Goal: Task Accomplishment & Management: Complete application form

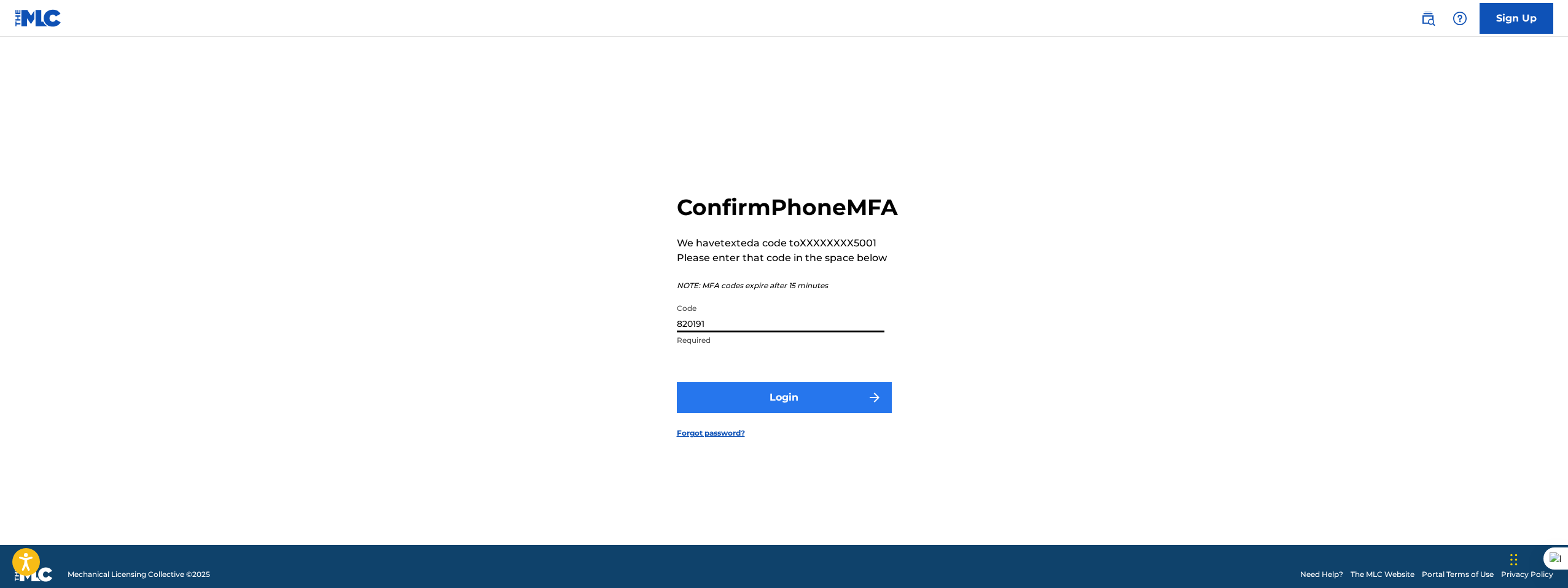
type input "820191"
click at [840, 413] on button "Login" at bounding box center [784, 398] width 215 height 31
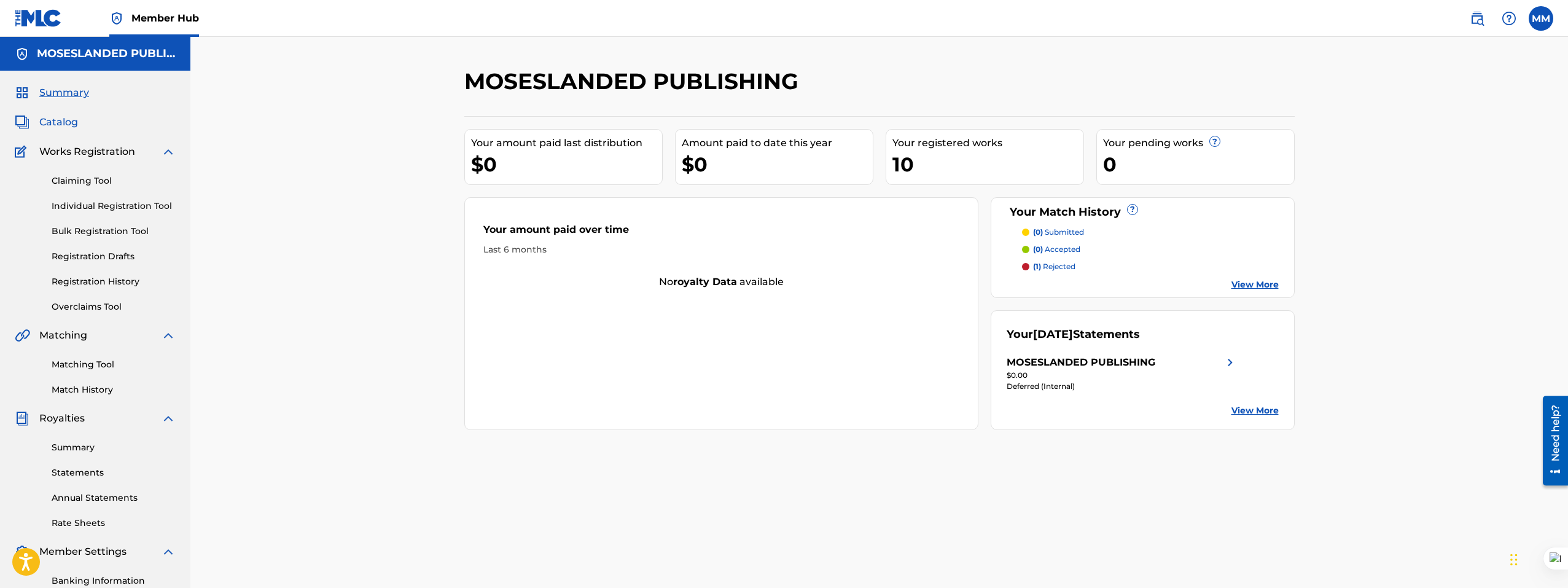
click at [56, 123] on span "Catalog" at bounding box center [59, 122] width 39 height 15
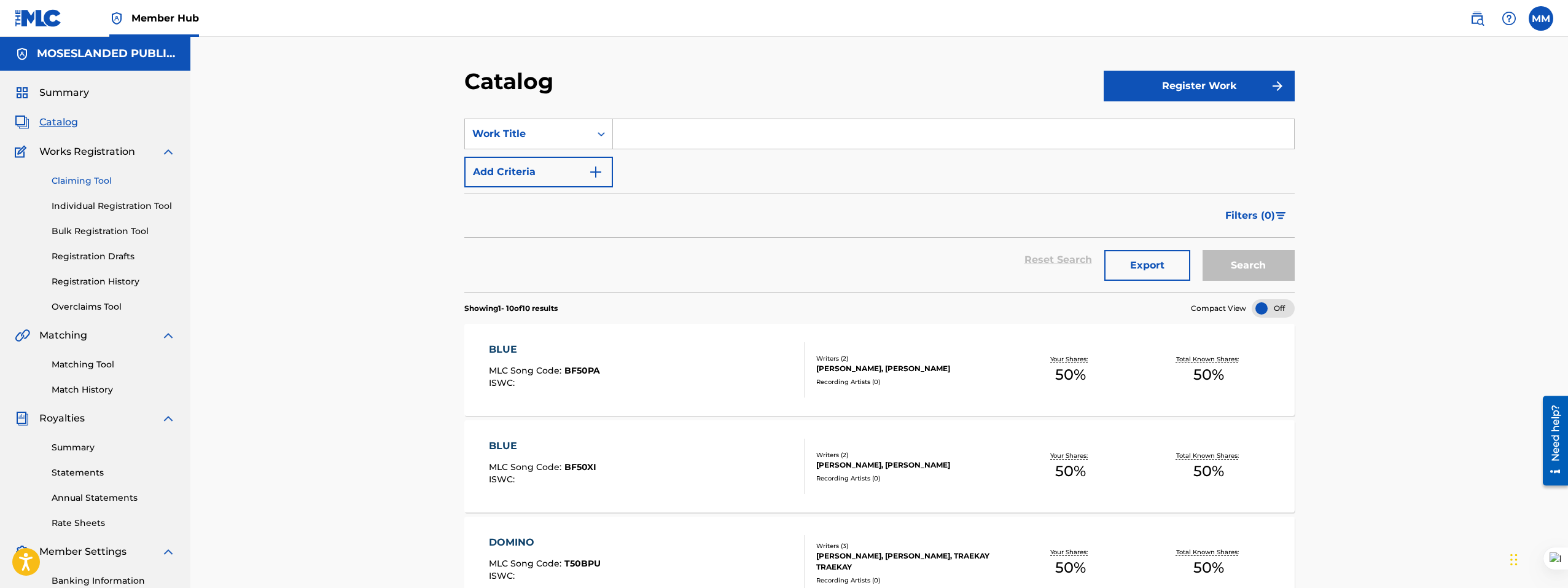
click at [87, 182] on link "Claiming Tool" at bounding box center [113, 181] width 124 height 13
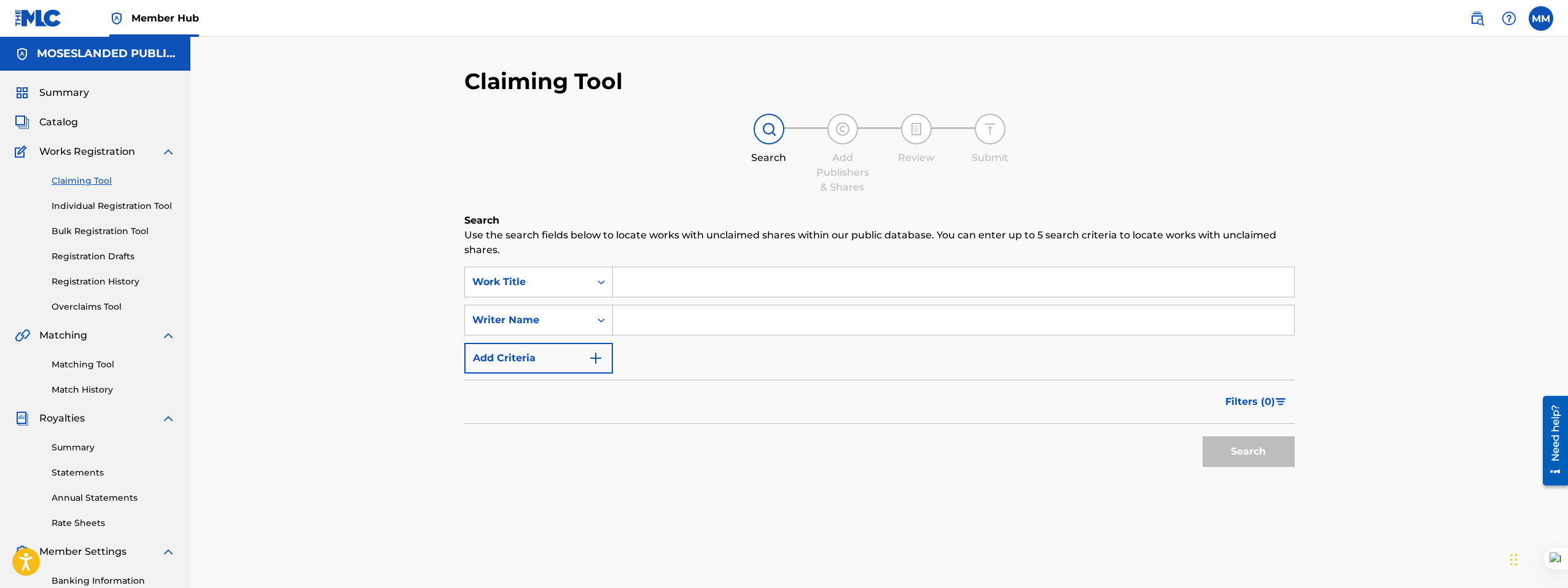
click at [650, 315] on input "Search Form" at bounding box center [954, 320] width 681 height 30
click at [640, 318] on input "Search Form" at bounding box center [954, 320] width 681 height 30
type input "6madejay"
click at [665, 280] on input "Search Form" at bounding box center [954, 282] width 681 height 30
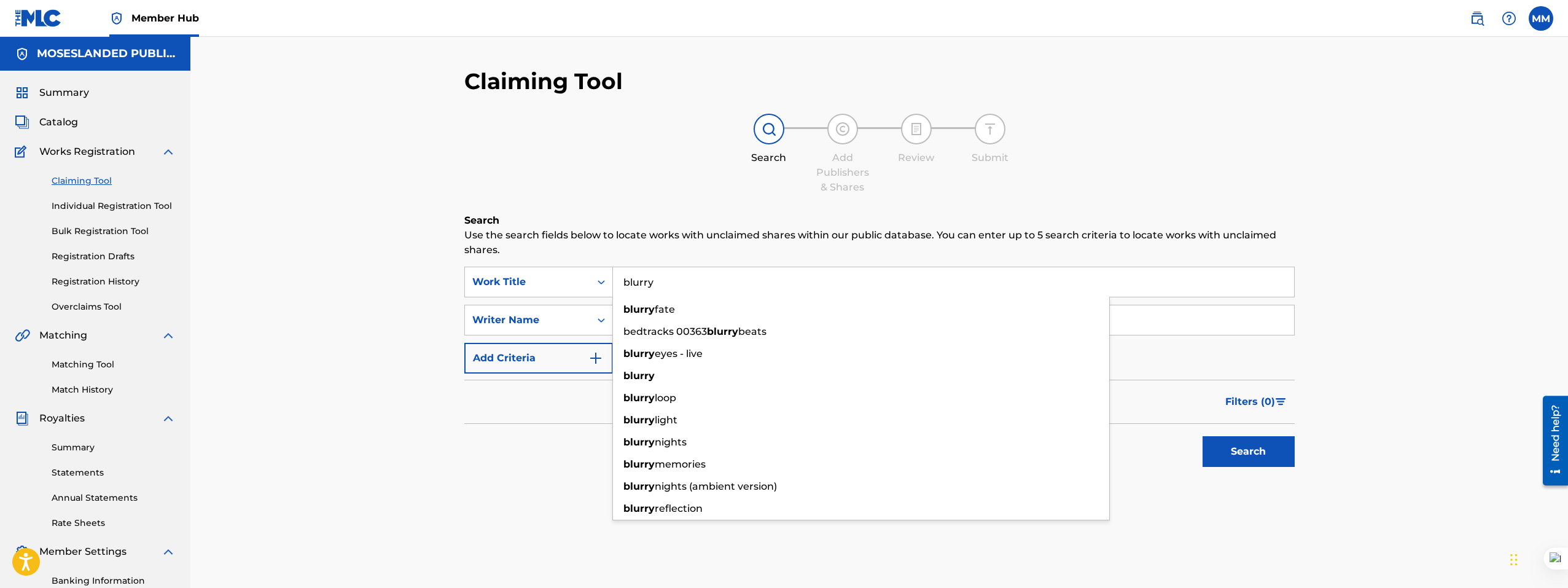
type input "blurry"
click at [1203, 436] on button "Search" at bounding box center [1248, 451] width 92 height 31
click at [536, 145] on div "Search Add Publishers & Shares Review Submit" at bounding box center [879, 154] width 830 height 81
drag, startPoint x: 679, startPoint y: 276, endPoint x: 562, endPoint y: 268, distance: 117.3
click at [562, 268] on div "SearchWithCriteria2b69627c-edf1-4513-ac08-de2bab0433de Work Title blurry blurry…" at bounding box center [879, 282] width 830 height 31
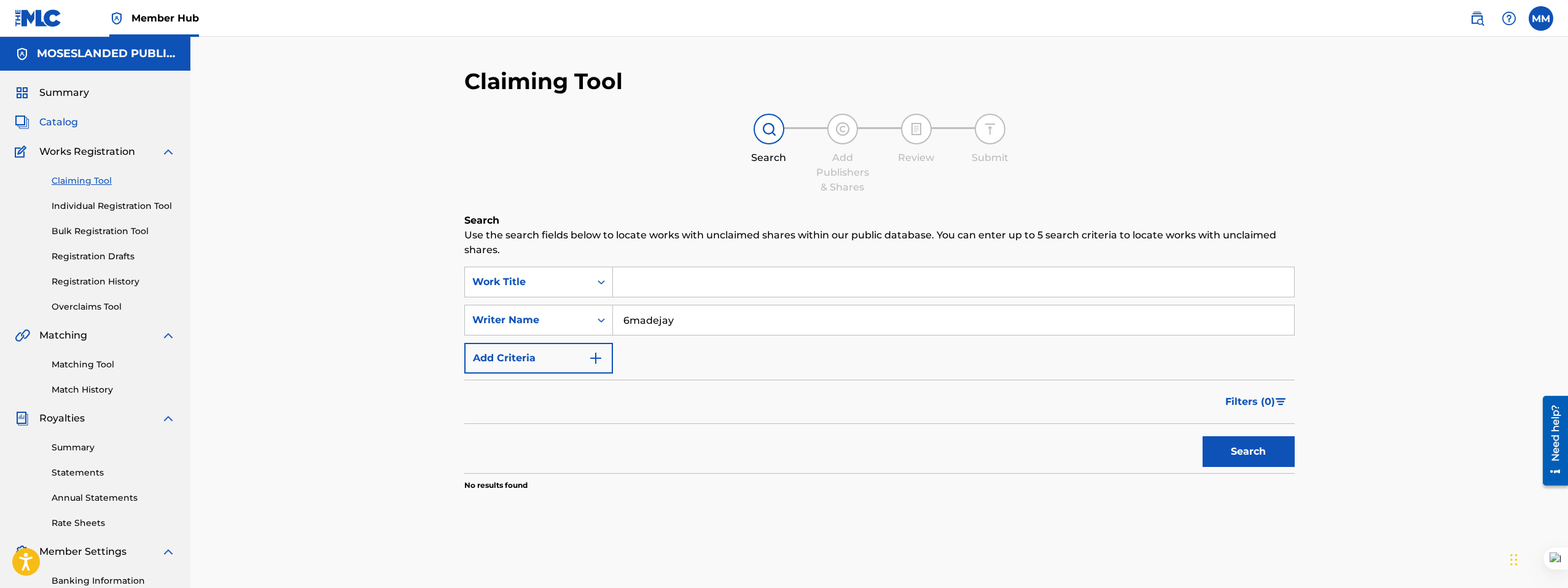
click at [64, 119] on span "Catalog" at bounding box center [59, 122] width 39 height 15
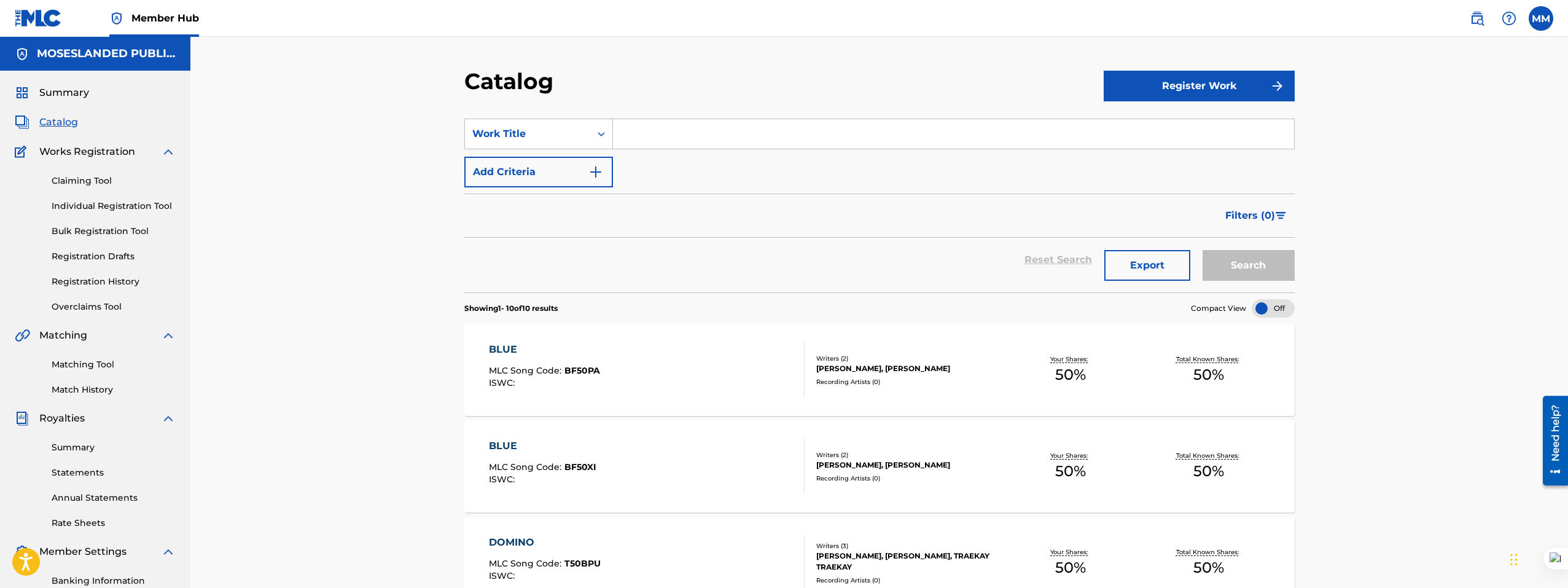
click at [83, 149] on span "Works Registration" at bounding box center [87, 152] width 96 height 15
click at [166, 153] on img at bounding box center [168, 152] width 15 height 15
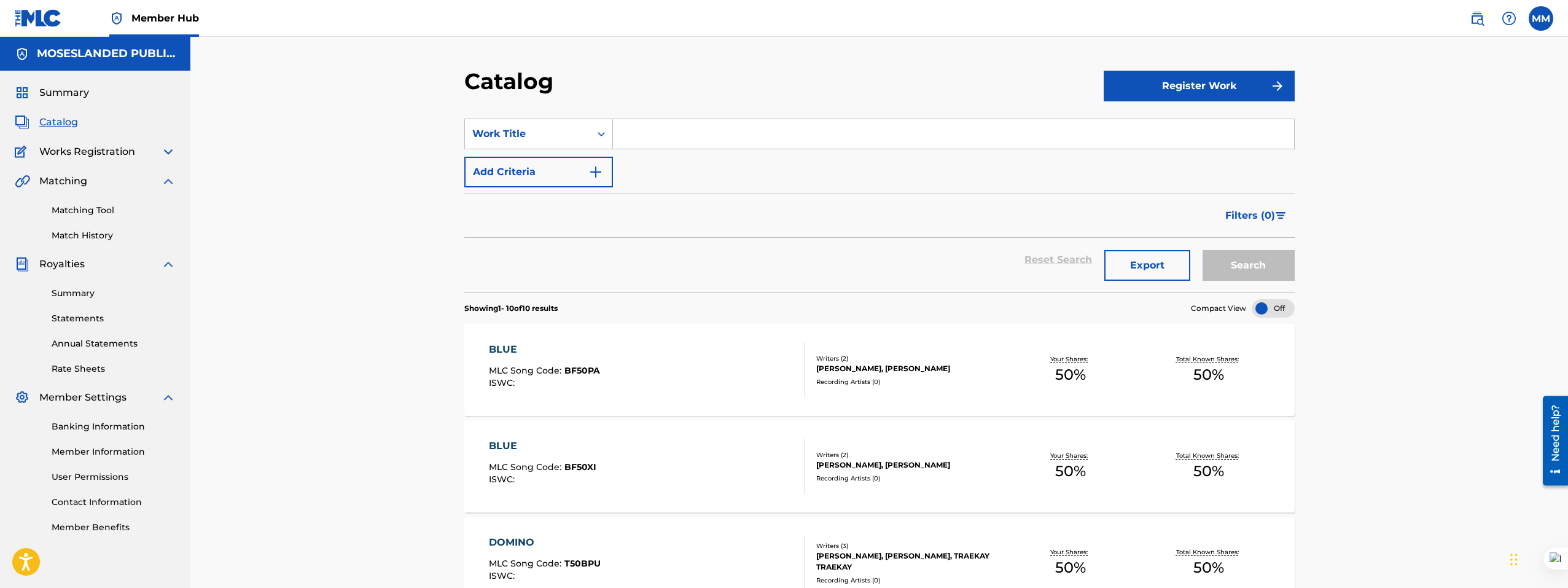
click at [75, 147] on span "Works Registration" at bounding box center [87, 152] width 96 height 15
click at [160, 156] on div "Works Registration" at bounding box center [95, 152] width 161 height 15
click at [158, 183] on div "Matching" at bounding box center [95, 181] width 161 height 15
drag, startPoint x: 164, startPoint y: 179, endPoint x: 172, endPoint y: 182, distance: 8.5
click at [166, 179] on img at bounding box center [168, 181] width 15 height 15
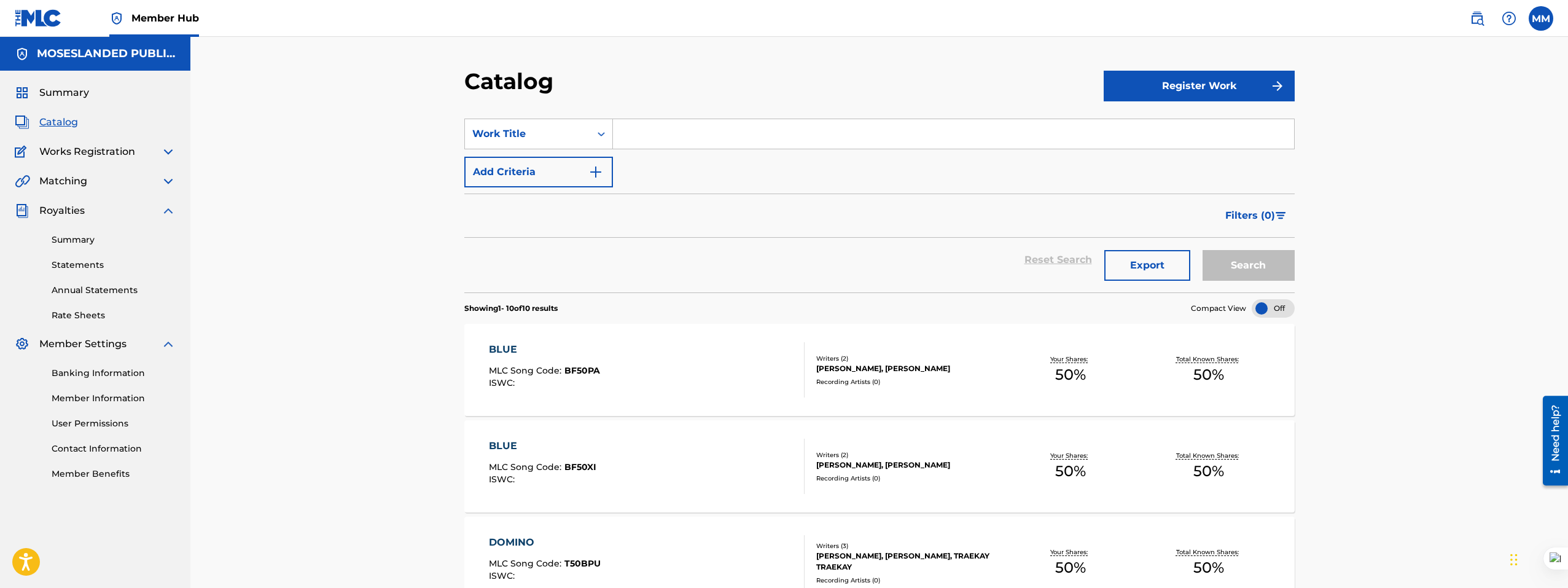
click at [172, 182] on img at bounding box center [168, 181] width 15 height 15
click at [167, 182] on img at bounding box center [168, 181] width 15 height 15
click at [166, 208] on img at bounding box center [168, 211] width 15 height 15
click at [162, 157] on img at bounding box center [168, 152] width 15 height 15
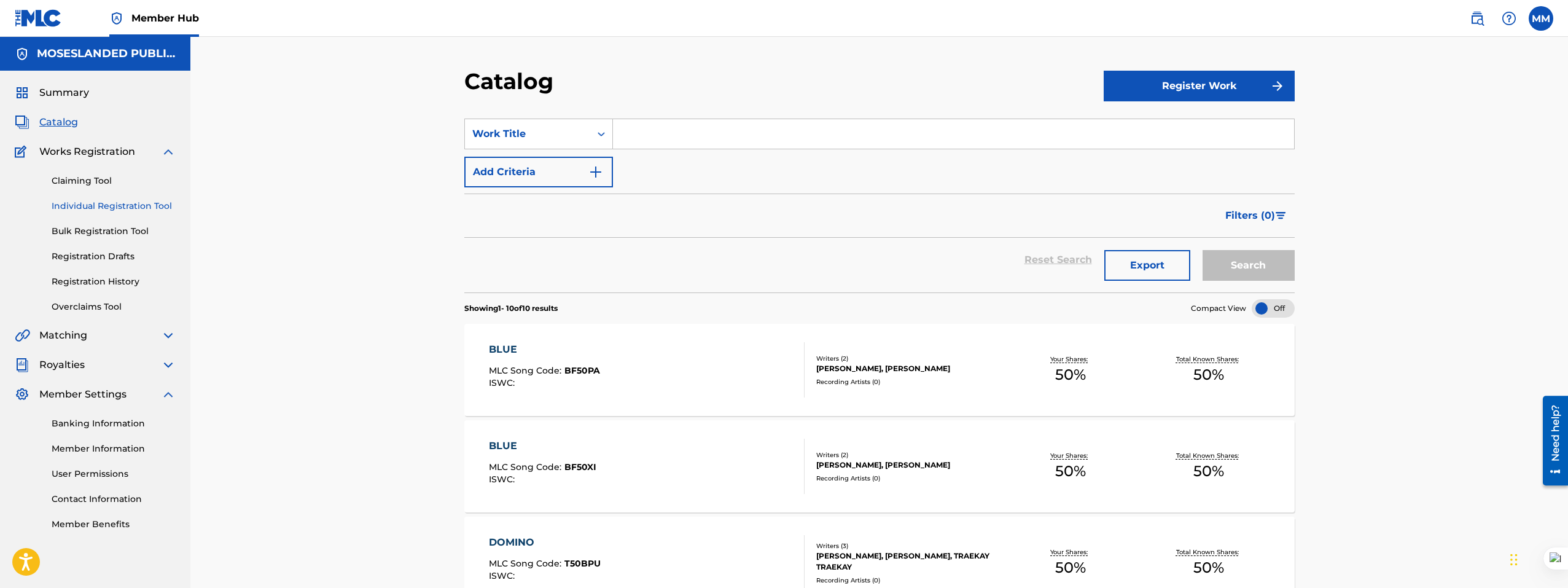
click at [116, 208] on link "Individual Registration Tool" at bounding box center [113, 206] width 124 height 13
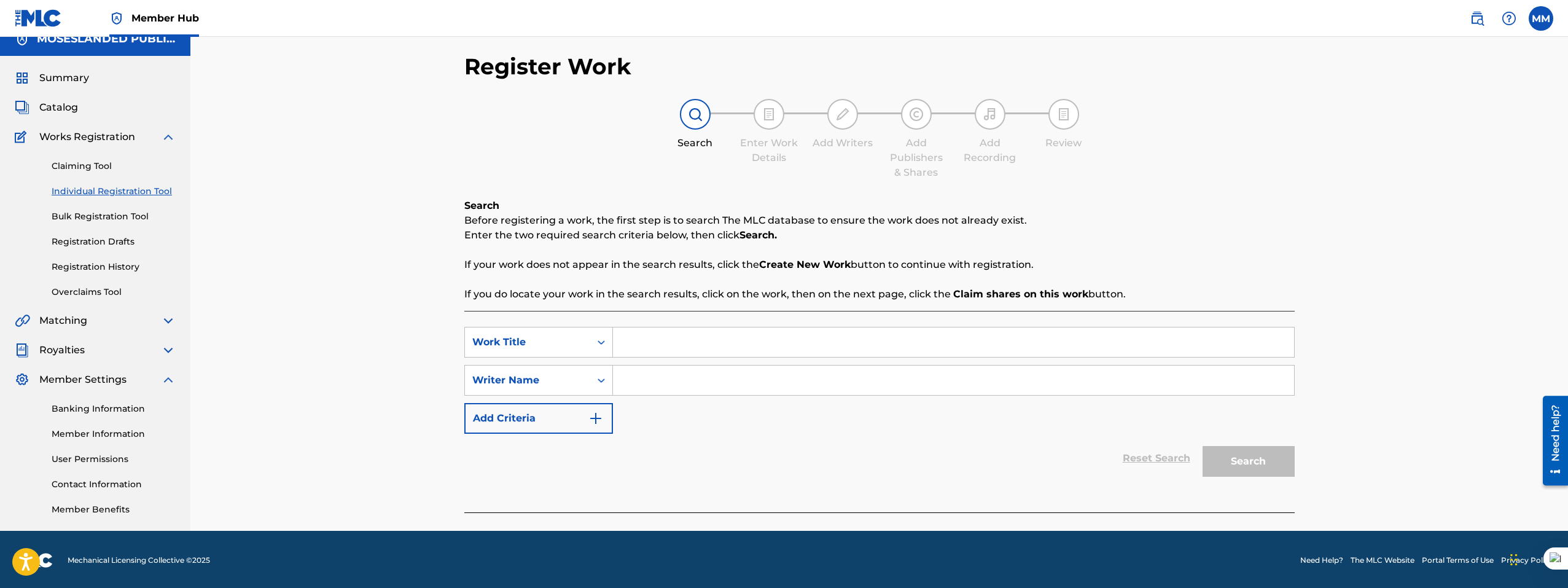
scroll to position [17, 0]
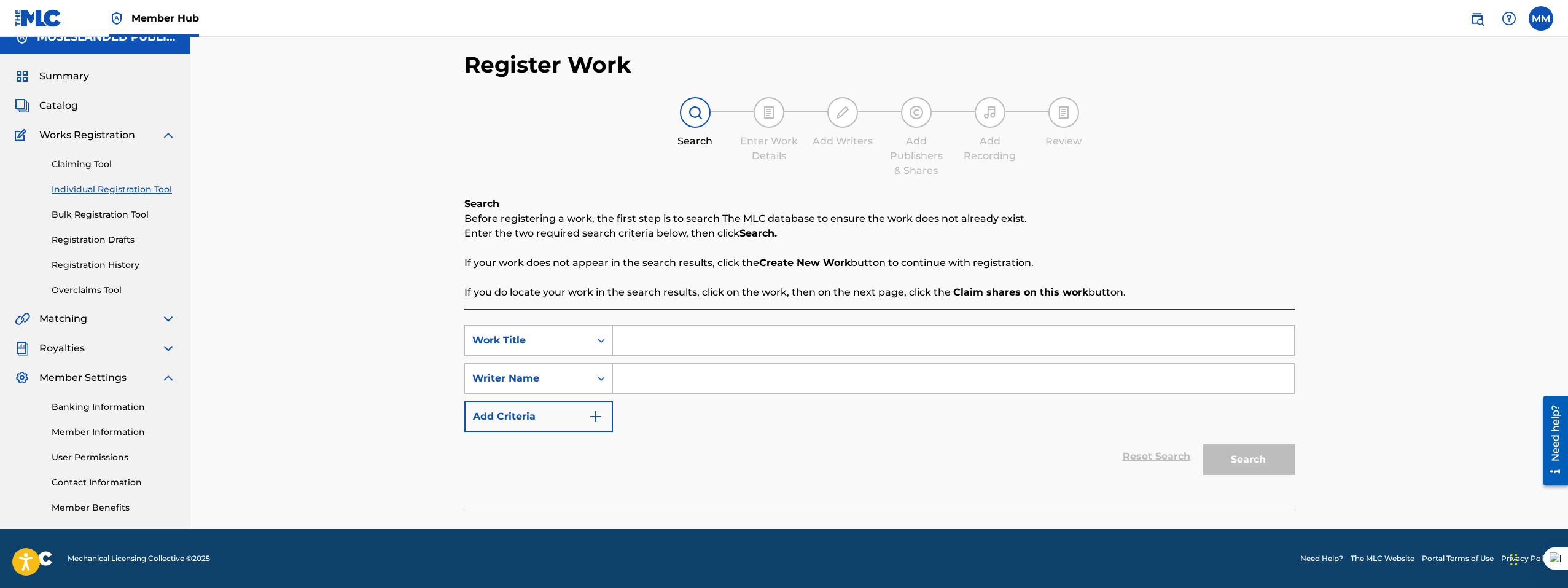
click at [622, 370] on input "Search Form" at bounding box center [954, 378] width 681 height 30
type input "6madejay"
click at [624, 343] on input "Search Form" at bounding box center [954, 341] width 681 height 30
type input "blurry"
click at [1203, 444] on button "Search" at bounding box center [1248, 459] width 92 height 31
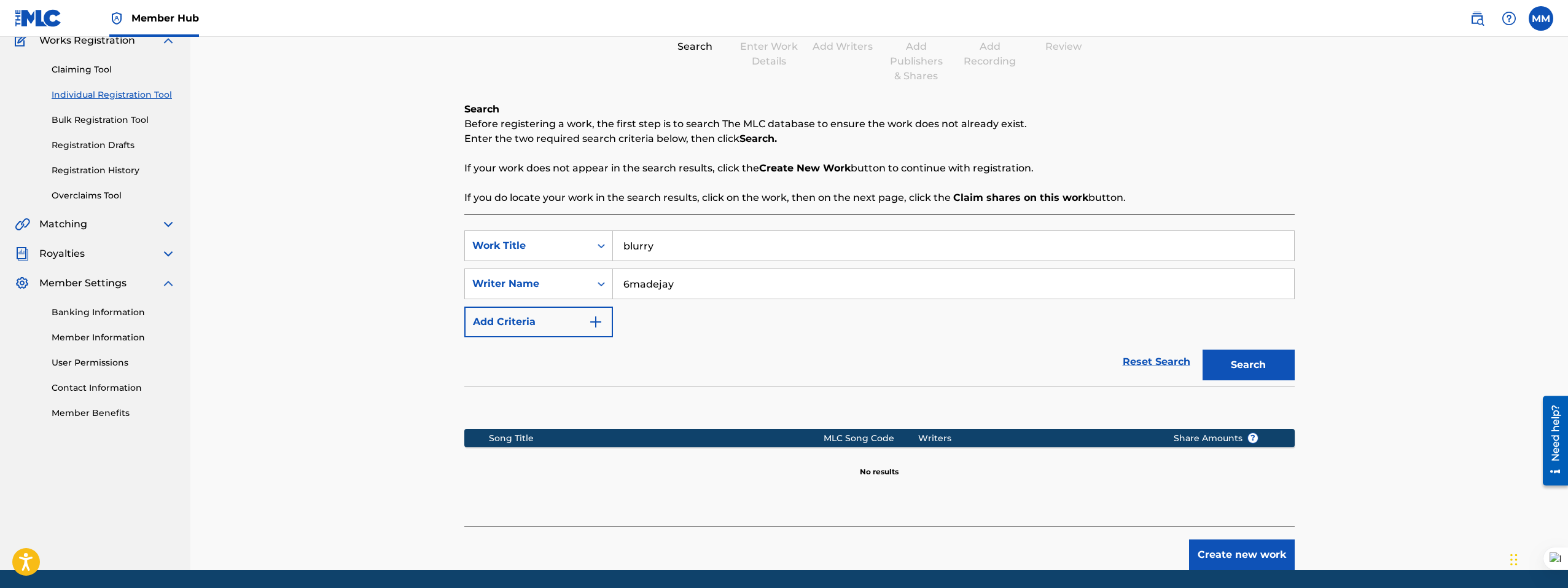
scroll to position [152, 0]
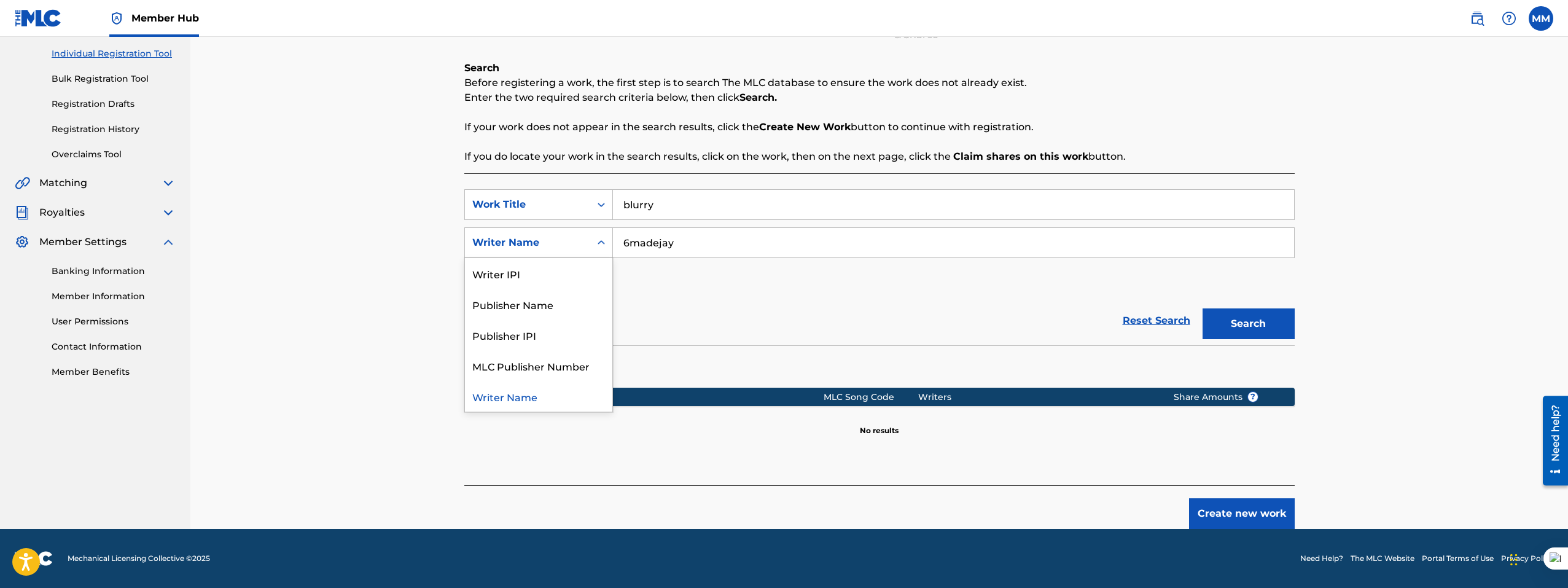
click at [562, 246] on div "Writer Name" at bounding box center [527, 243] width 111 height 15
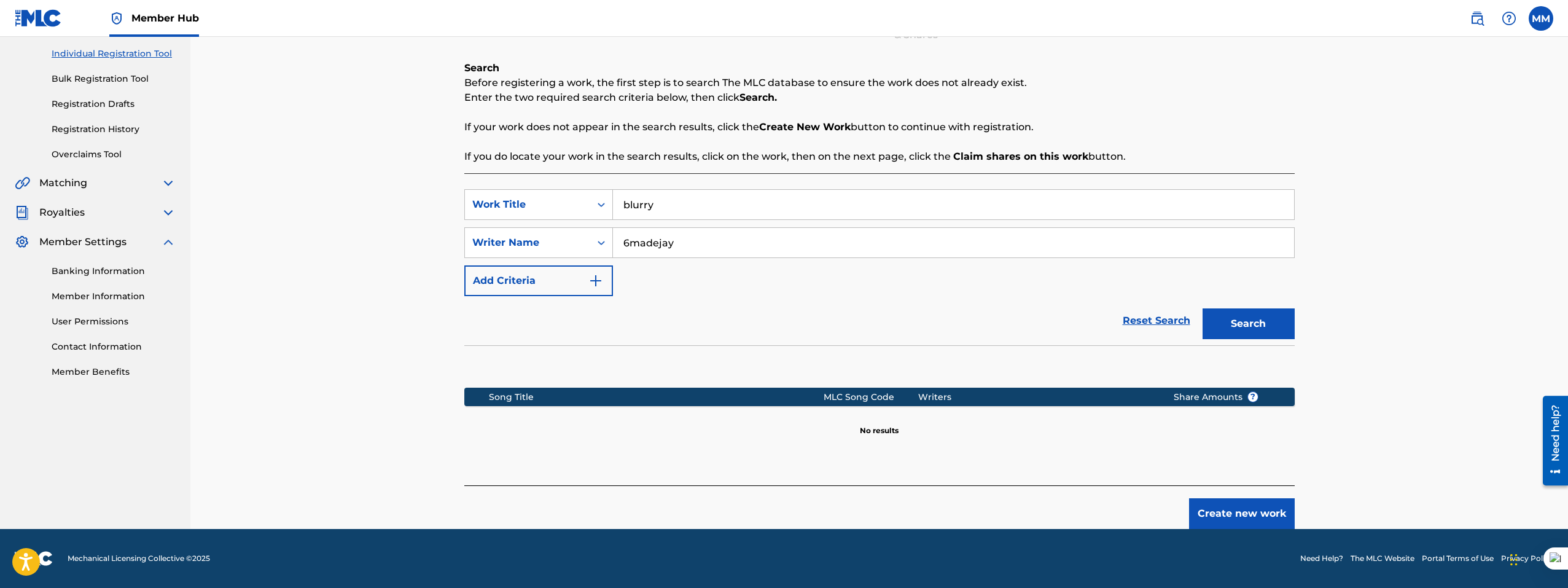
click at [769, 359] on section at bounding box center [879, 363] width 830 height 36
click at [659, 235] on input "6madejay" at bounding box center [954, 243] width 681 height 30
click at [595, 208] on div "Search Form" at bounding box center [601, 205] width 22 height 22
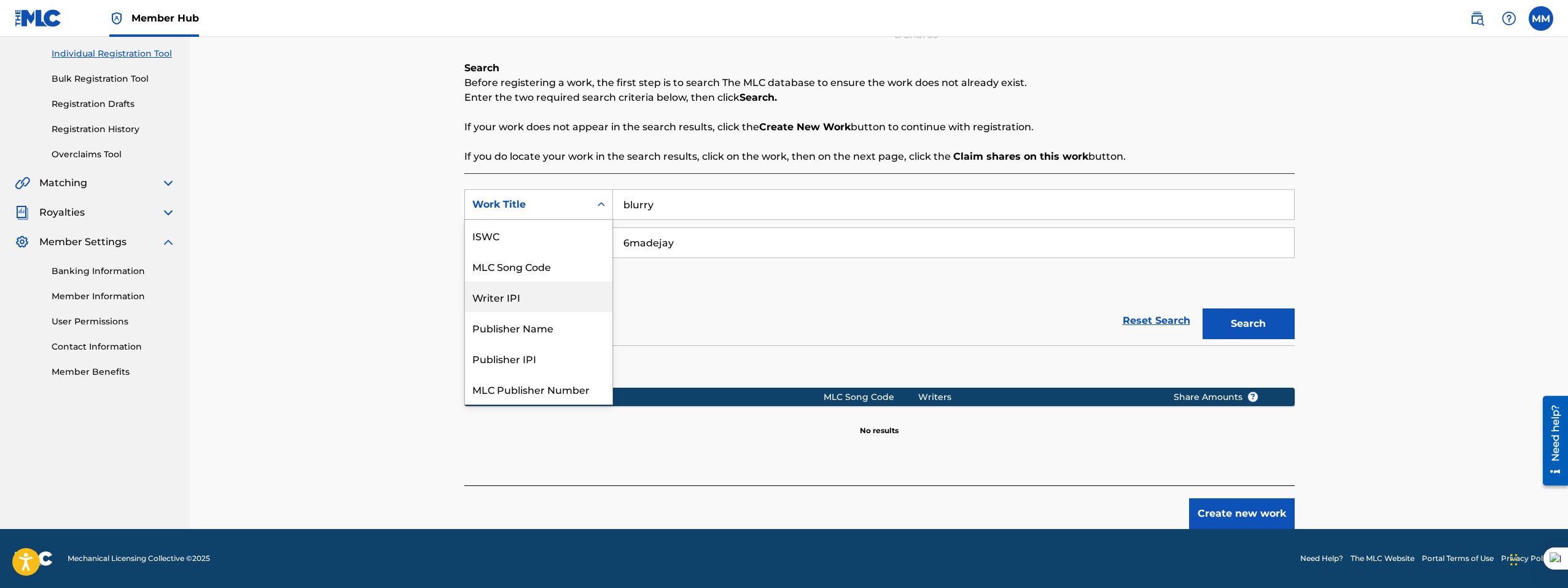
scroll to position [31, 0]
click at [741, 283] on div "SearchWithCriteriafea854c1-8389-4f39-b601-275f778347d8 7 results available. Use…" at bounding box center [879, 242] width 830 height 107
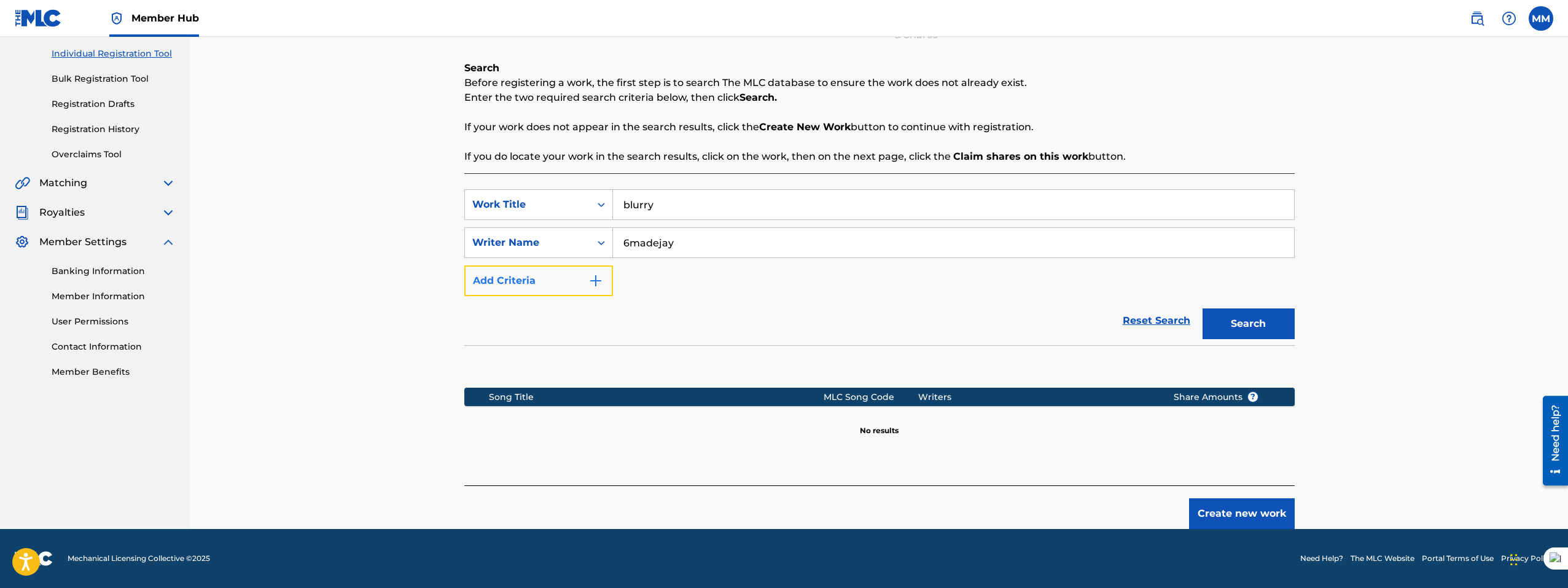
click at [577, 281] on button "Add Criteria" at bounding box center [538, 281] width 148 height 31
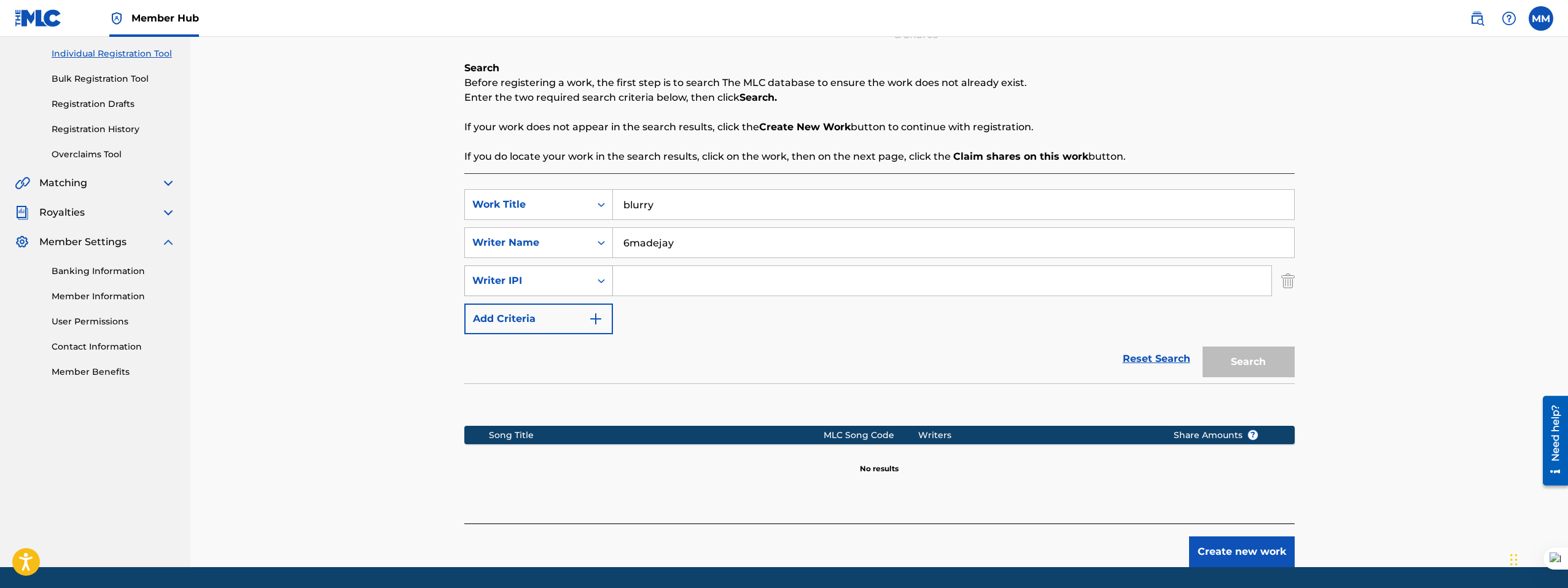
click at [585, 279] on div "Writer IPI" at bounding box center [527, 281] width 125 height 23
click at [763, 324] on div "SearchWithCriteriafea854c1-8389-4f39-b601-275f778347d8 Work Title blurry Search…" at bounding box center [879, 262] width 830 height 145
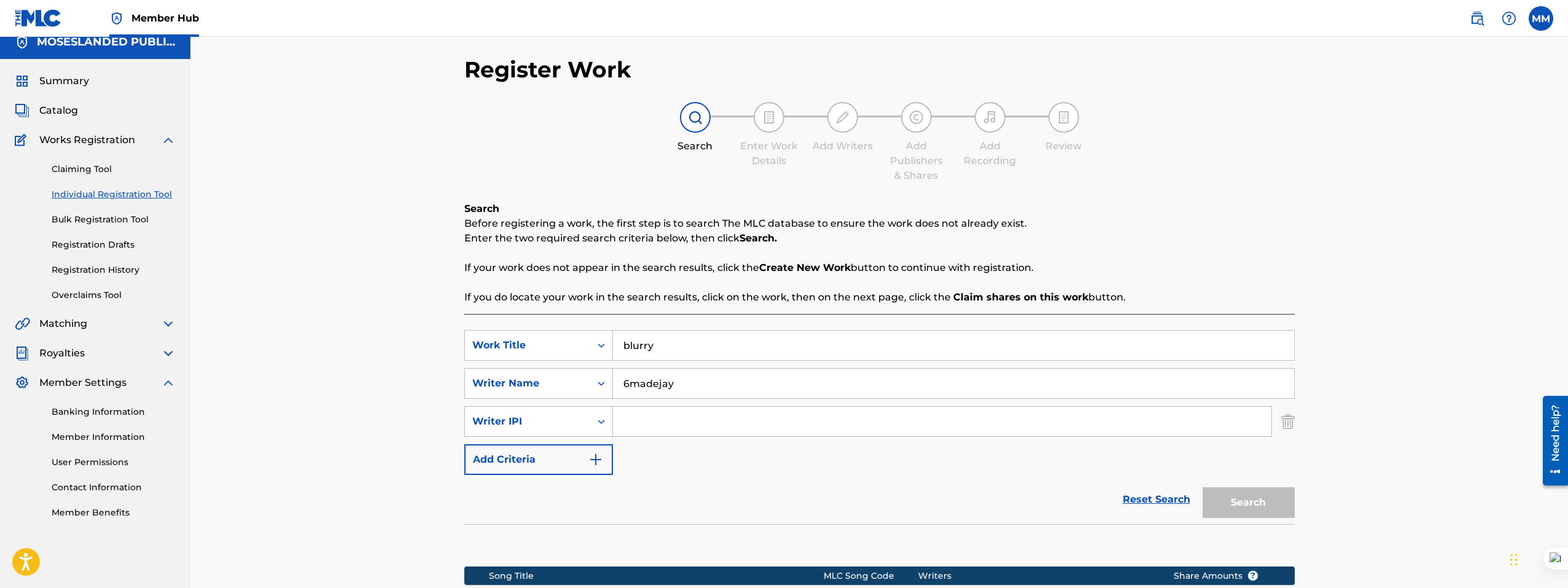
scroll to position [0, 0]
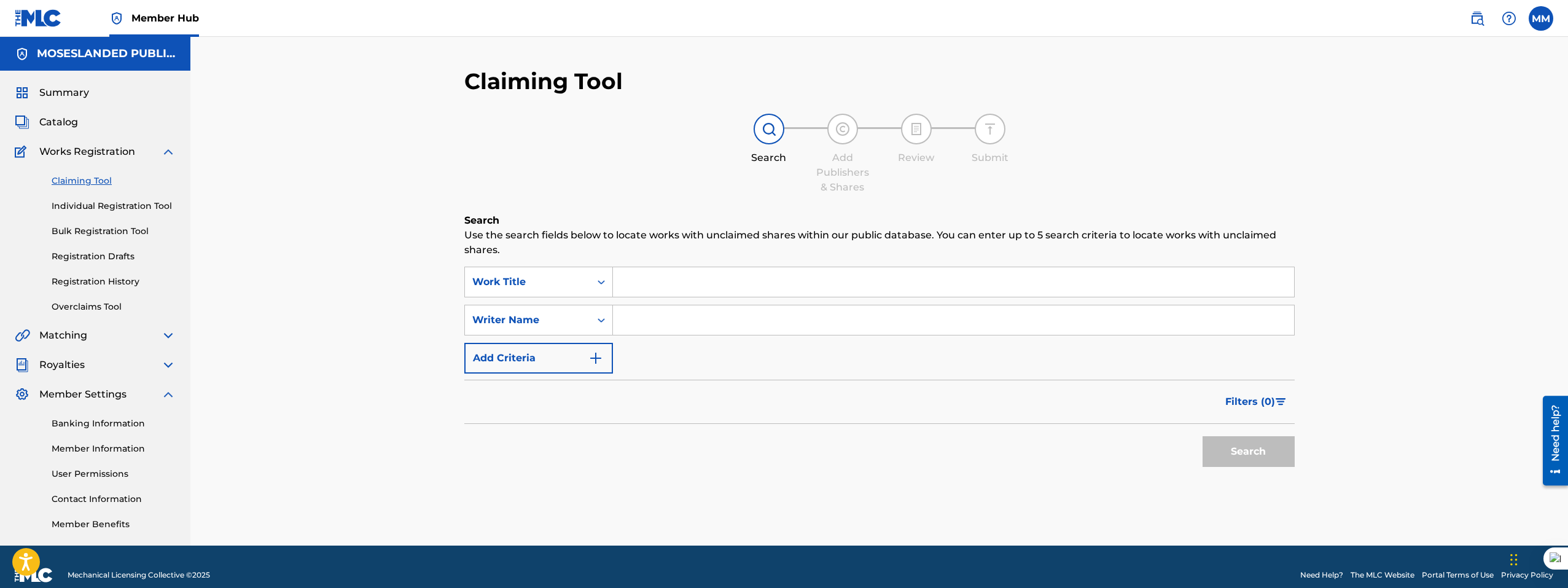
click at [103, 388] on span "Member Settings" at bounding box center [83, 394] width 87 height 15
click at [108, 210] on link "Individual Registration Tool" at bounding box center [113, 206] width 124 height 13
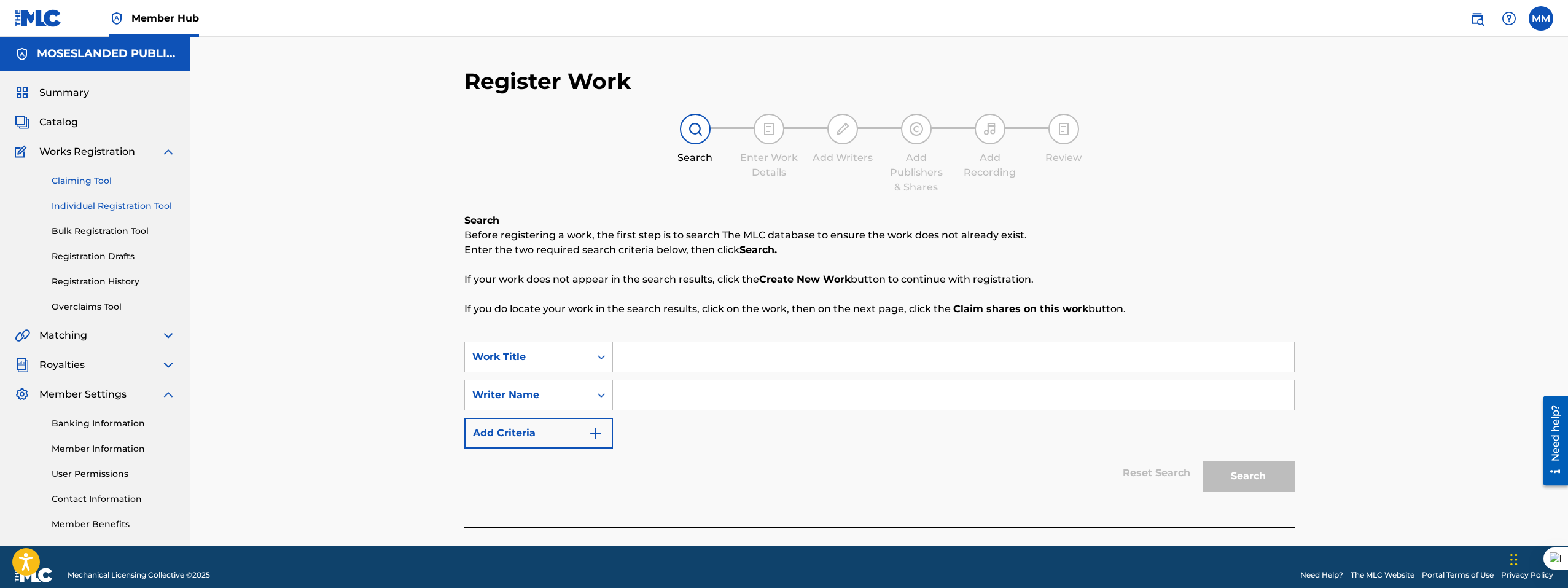
click at [98, 184] on link "Claiming Tool" at bounding box center [113, 181] width 124 height 13
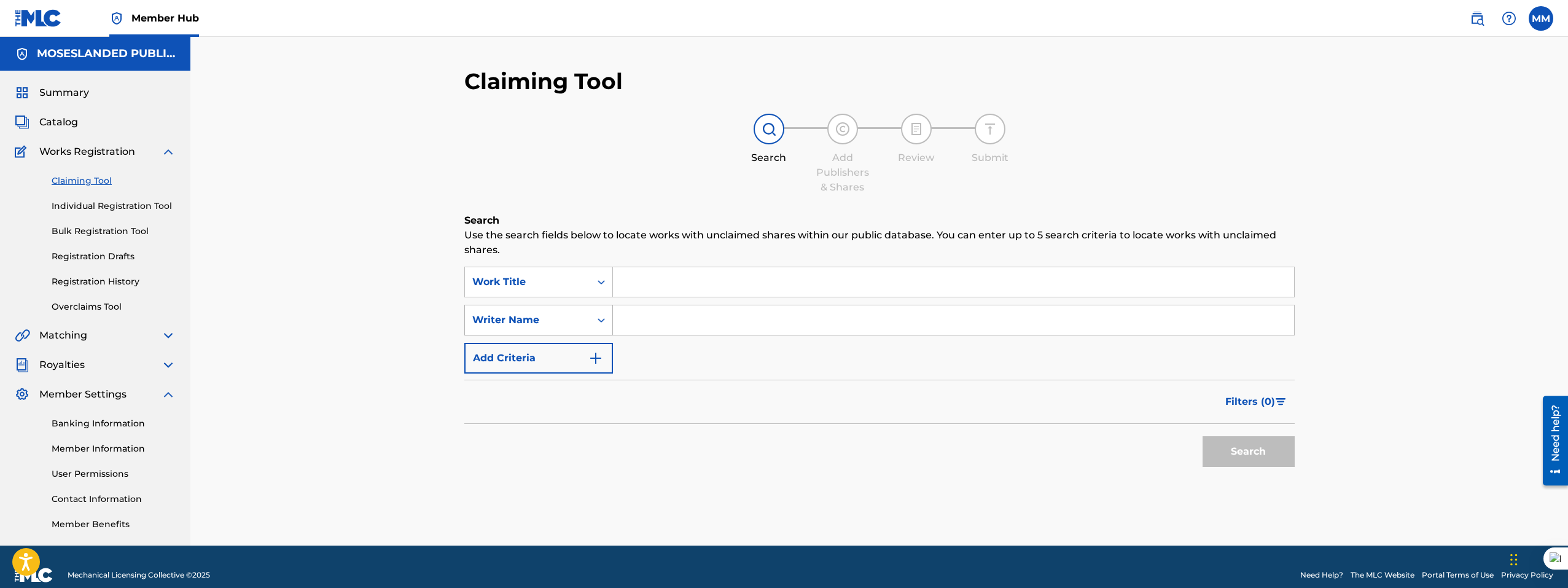
click at [555, 323] on div "Writer Name" at bounding box center [527, 320] width 111 height 15
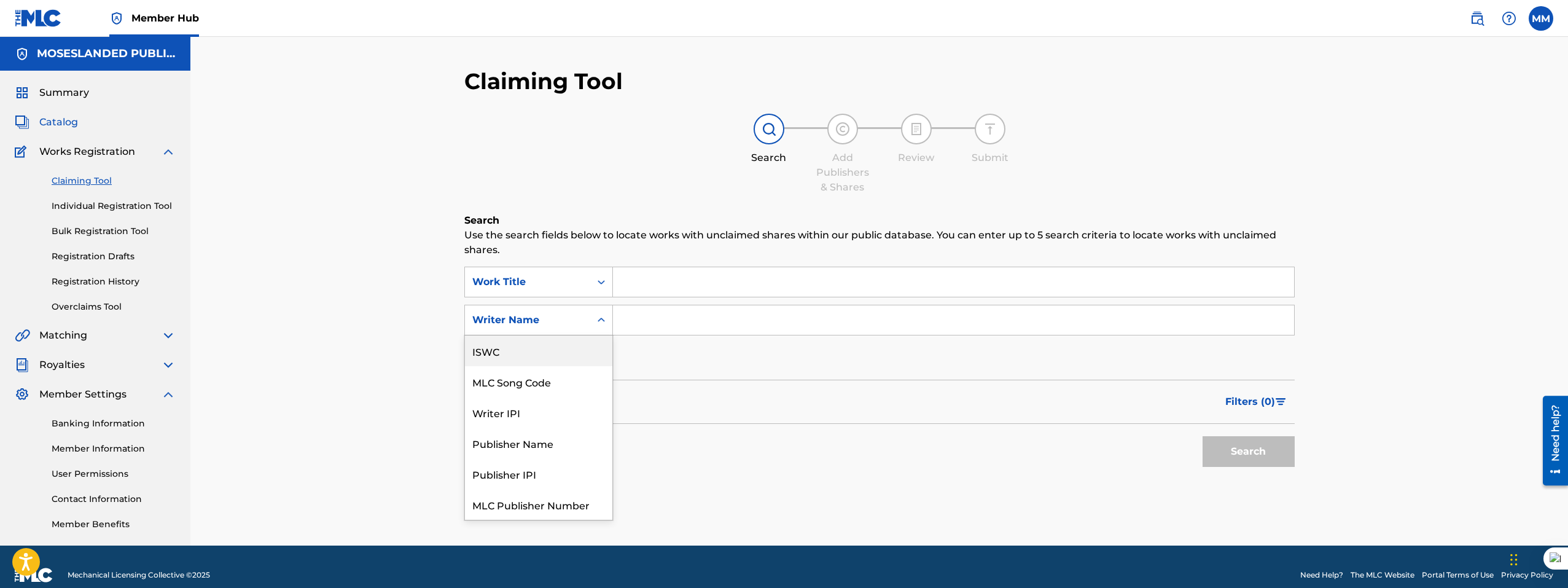
click at [67, 126] on span "Catalog" at bounding box center [59, 122] width 39 height 15
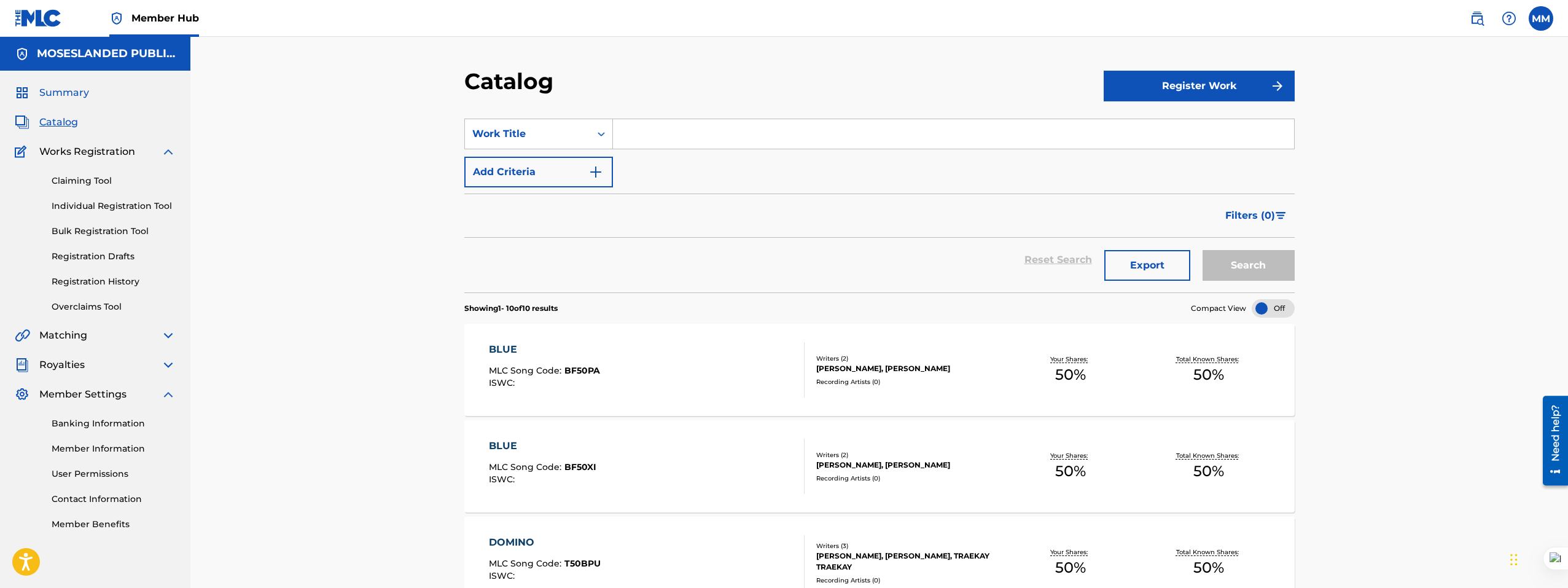
click at [79, 92] on span "Summary" at bounding box center [64, 93] width 49 height 15
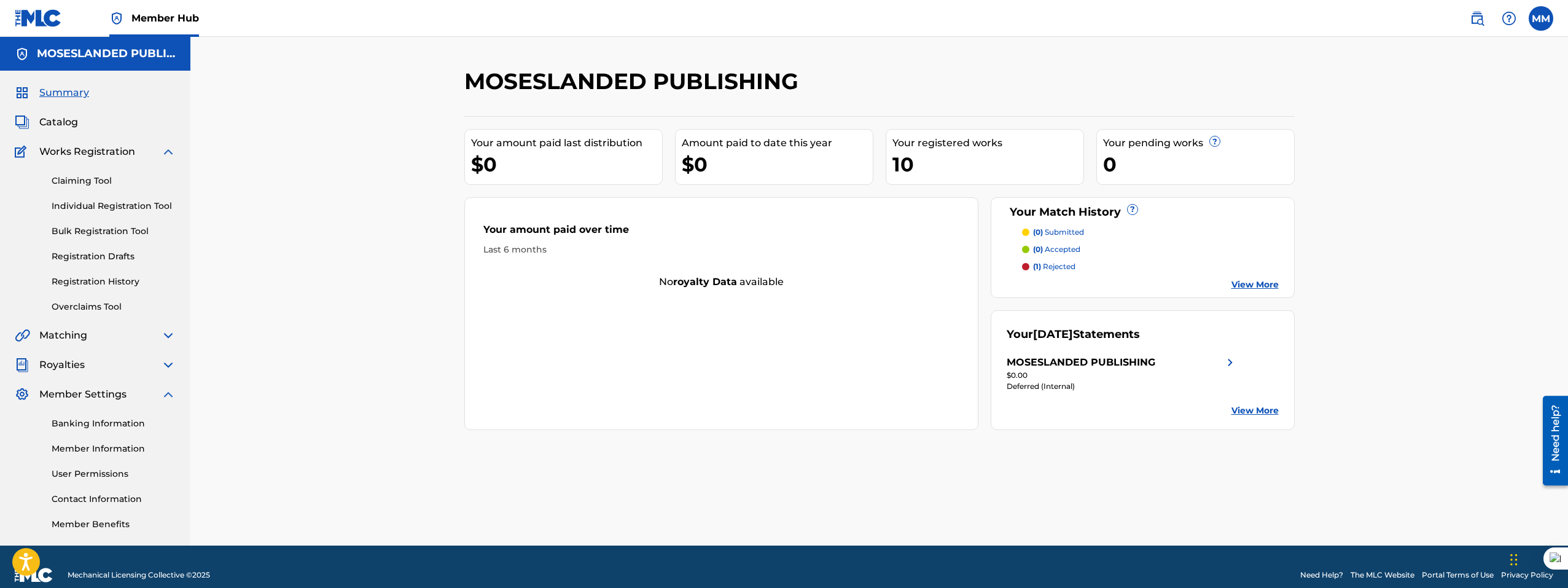
click at [124, 332] on div "Matching" at bounding box center [95, 336] width 161 height 15
click at [103, 303] on link "Overclaims Tool" at bounding box center [113, 307] width 124 height 13
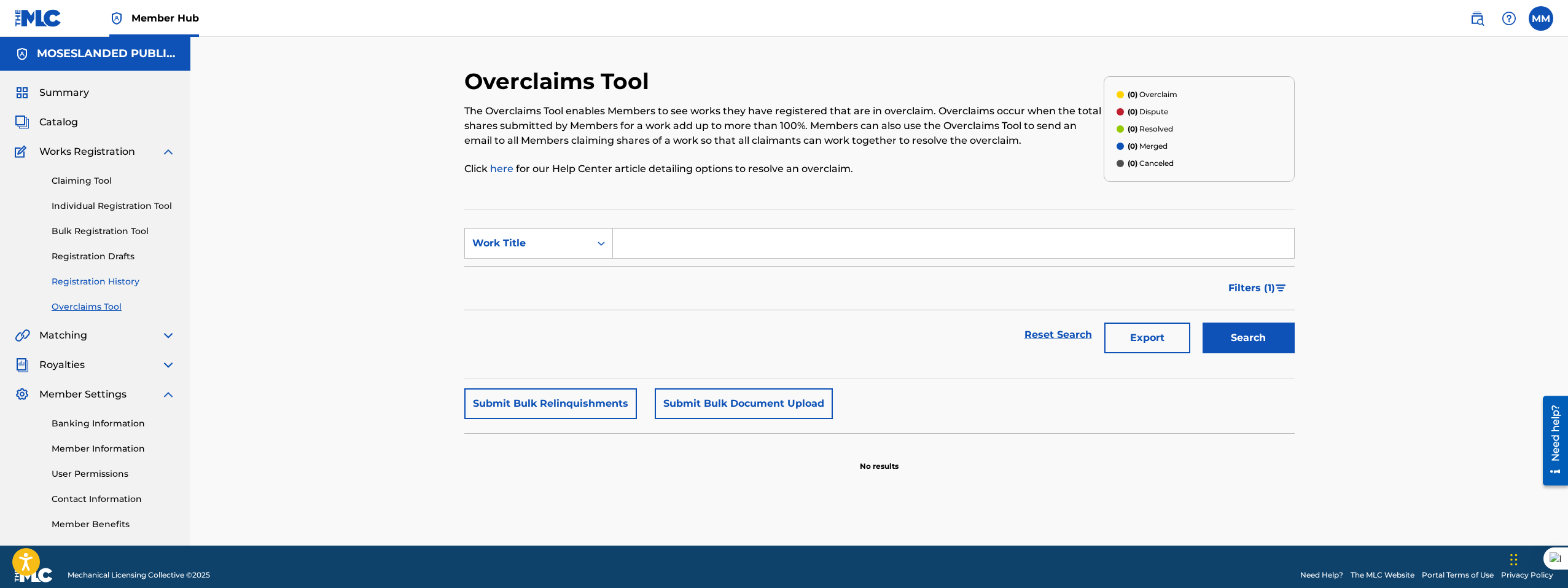
click at [100, 278] on link "Registration History" at bounding box center [113, 281] width 124 height 13
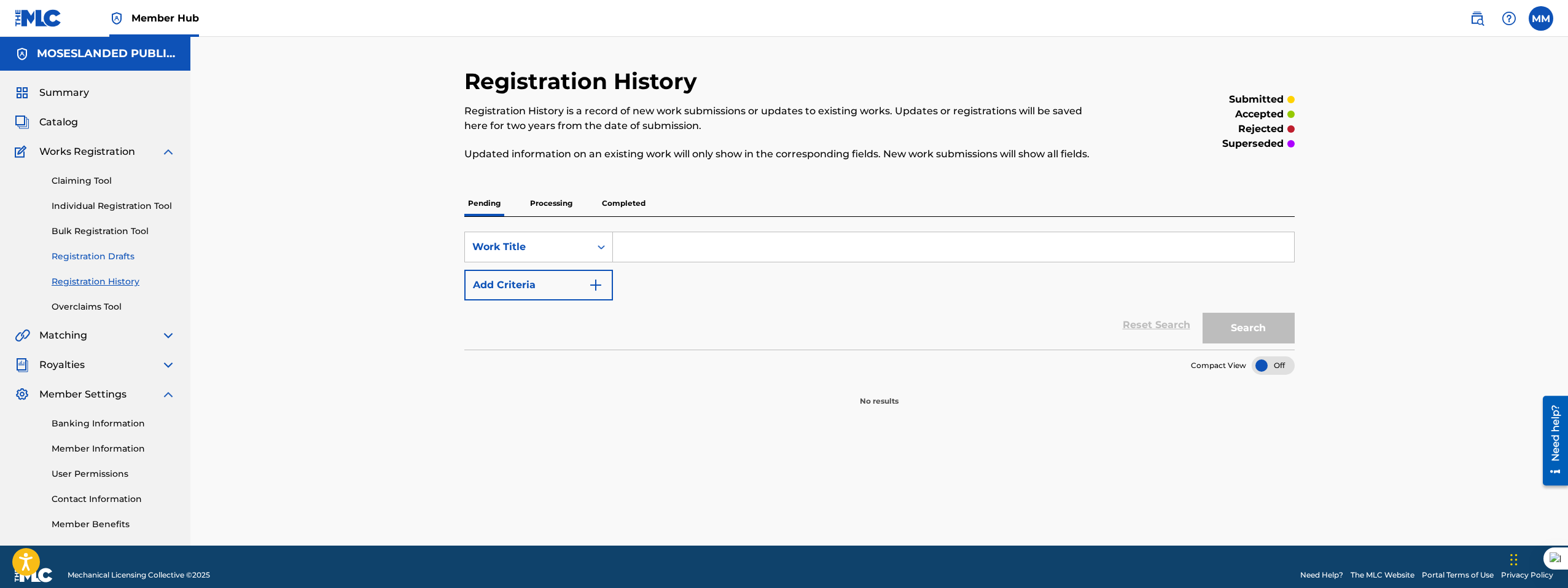
click at [100, 251] on link "Registration Drafts" at bounding box center [113, 256] width 124 height 13
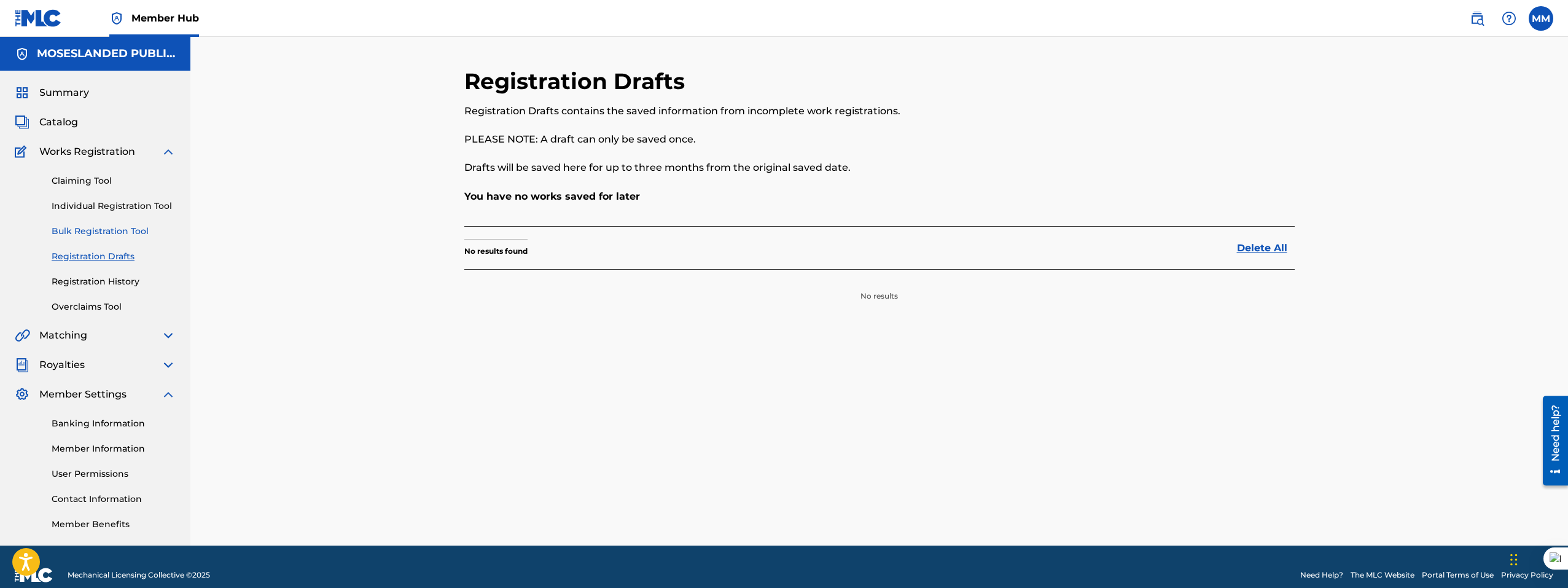
click at [100, 233] on link "Bulk Registration Tool" at bounding box center [113, 231] width 124 height 13
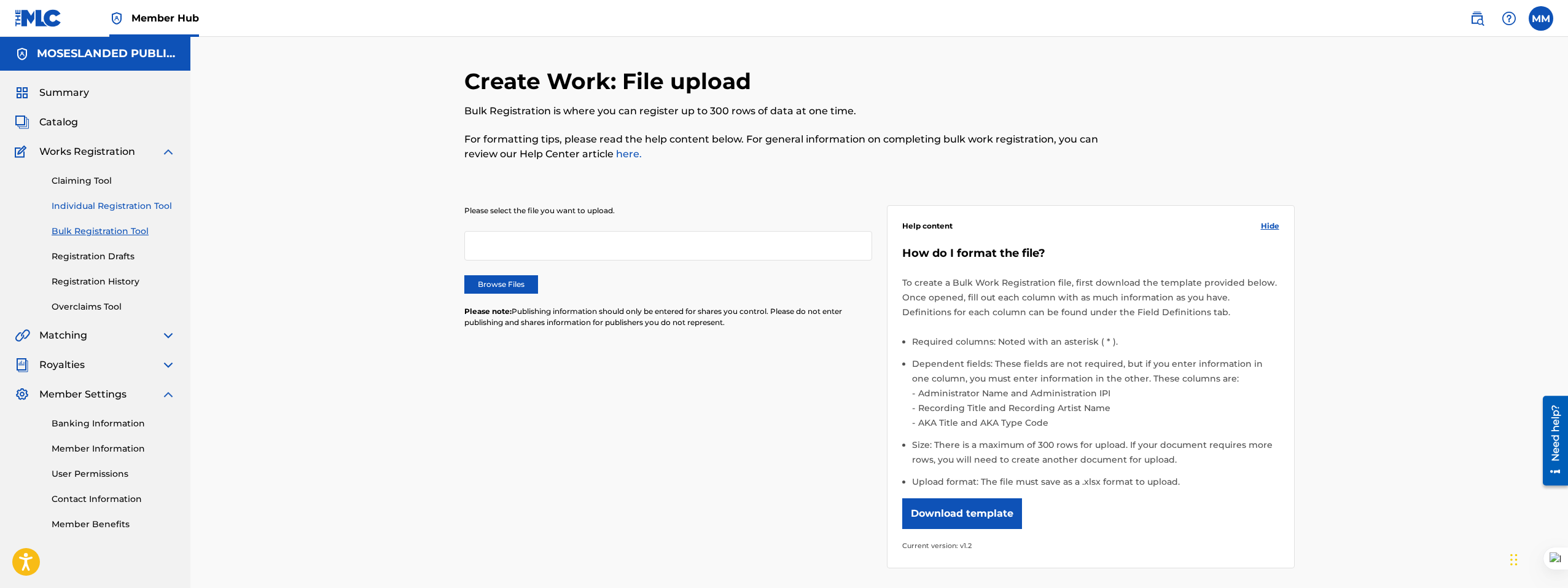
click at [93, 205] on link "Individual Registration Tool" at bounding box center [113, 206] width 124 height 13
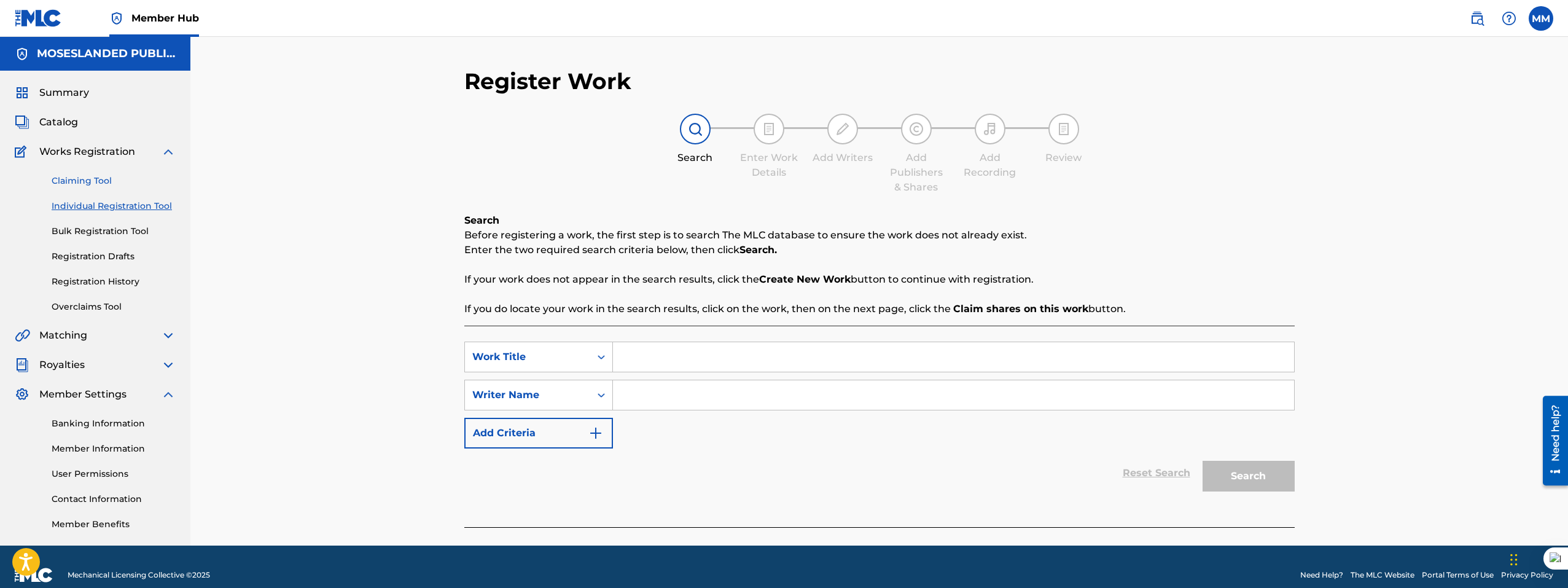
click at [80, 175] on link "Claiming Tool" at bounding box center [113, 181] width 124 height 13
